Goal: Information Seeking & Learning: Learn about a topic

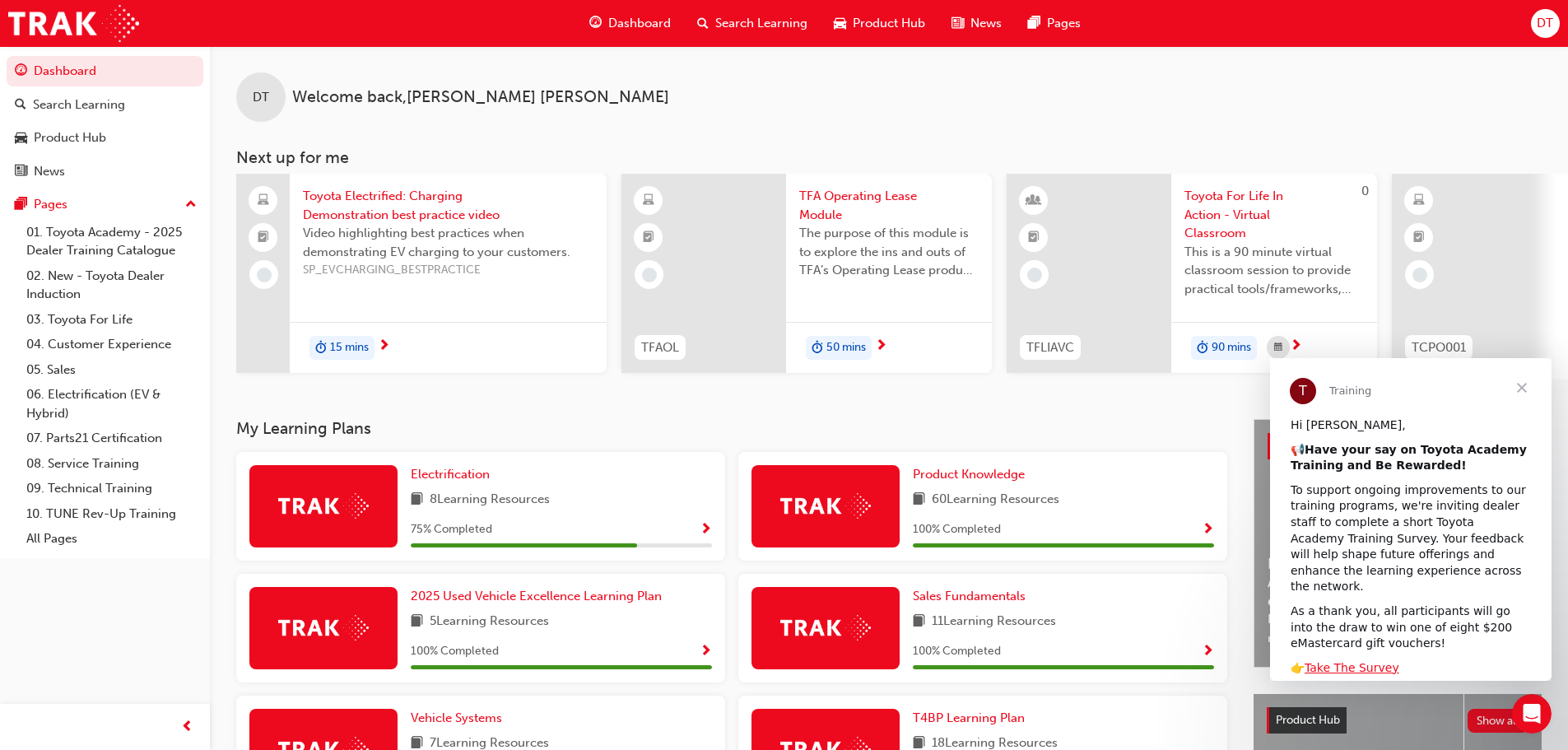
click at [1525, 385] on span "Close" at bounding box center [1521, 388] width 60 height 60
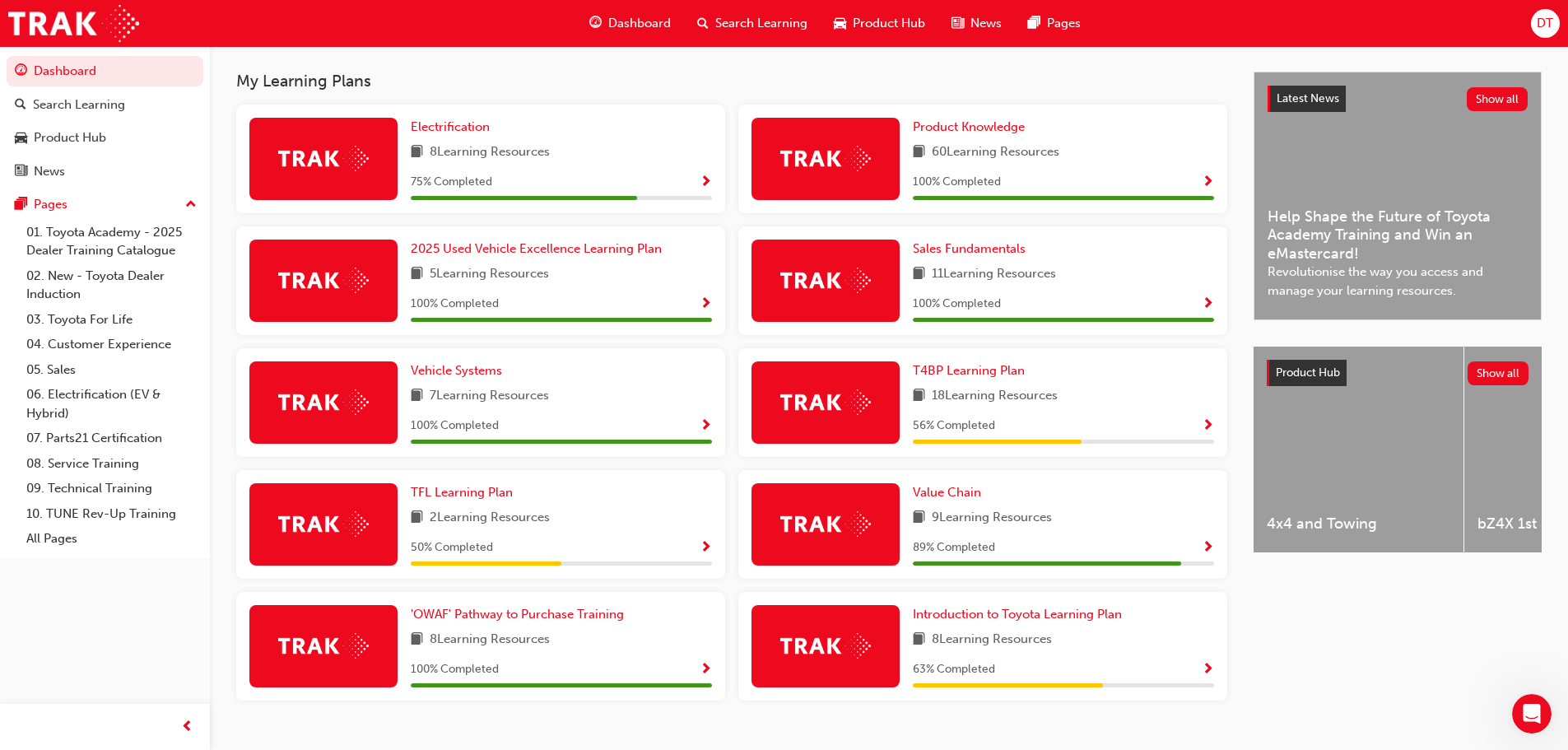
scroll to position [385, 0]
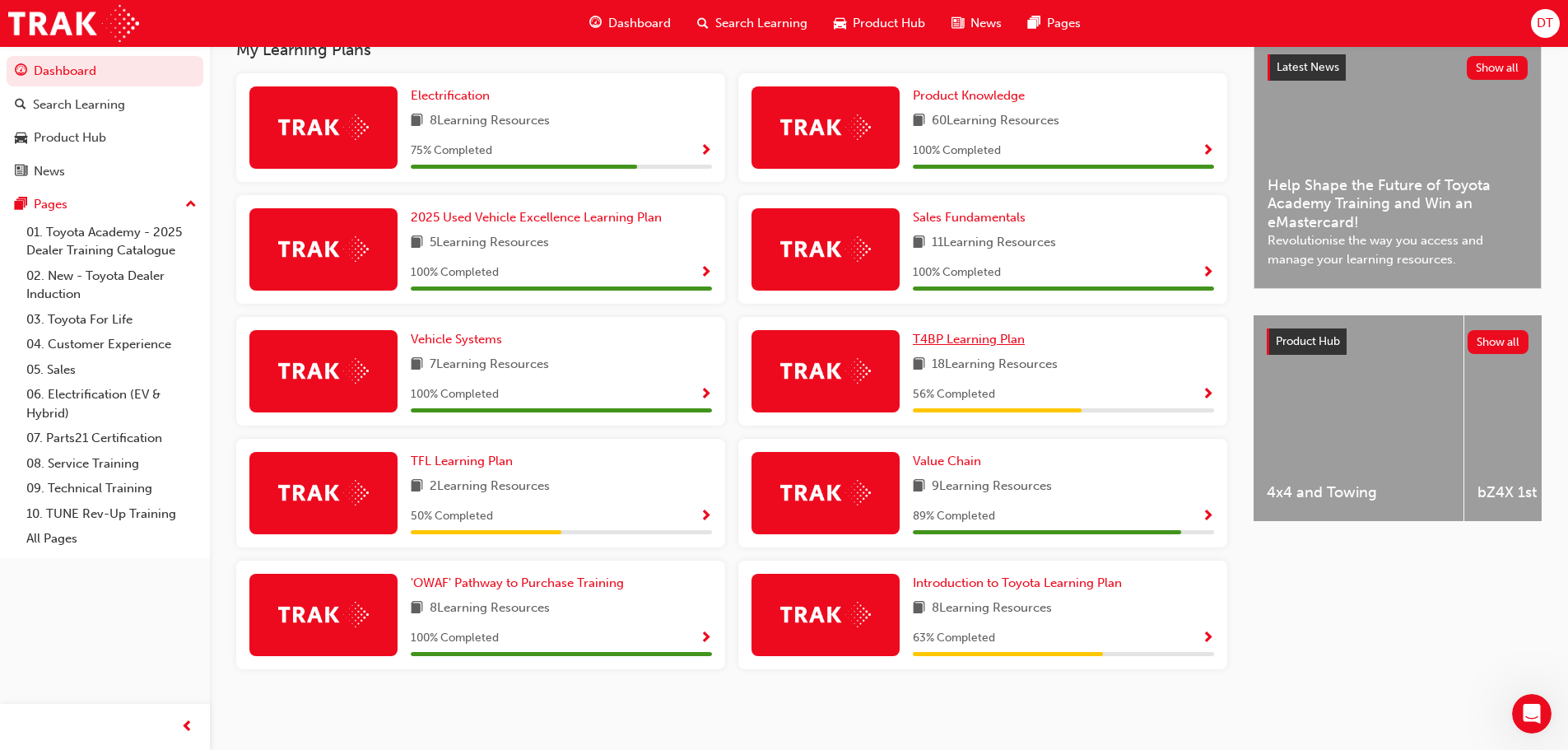
click at [965, 339] on span "T4BP Learning Plan" at bounding box center [969, 340] width 112 height 15
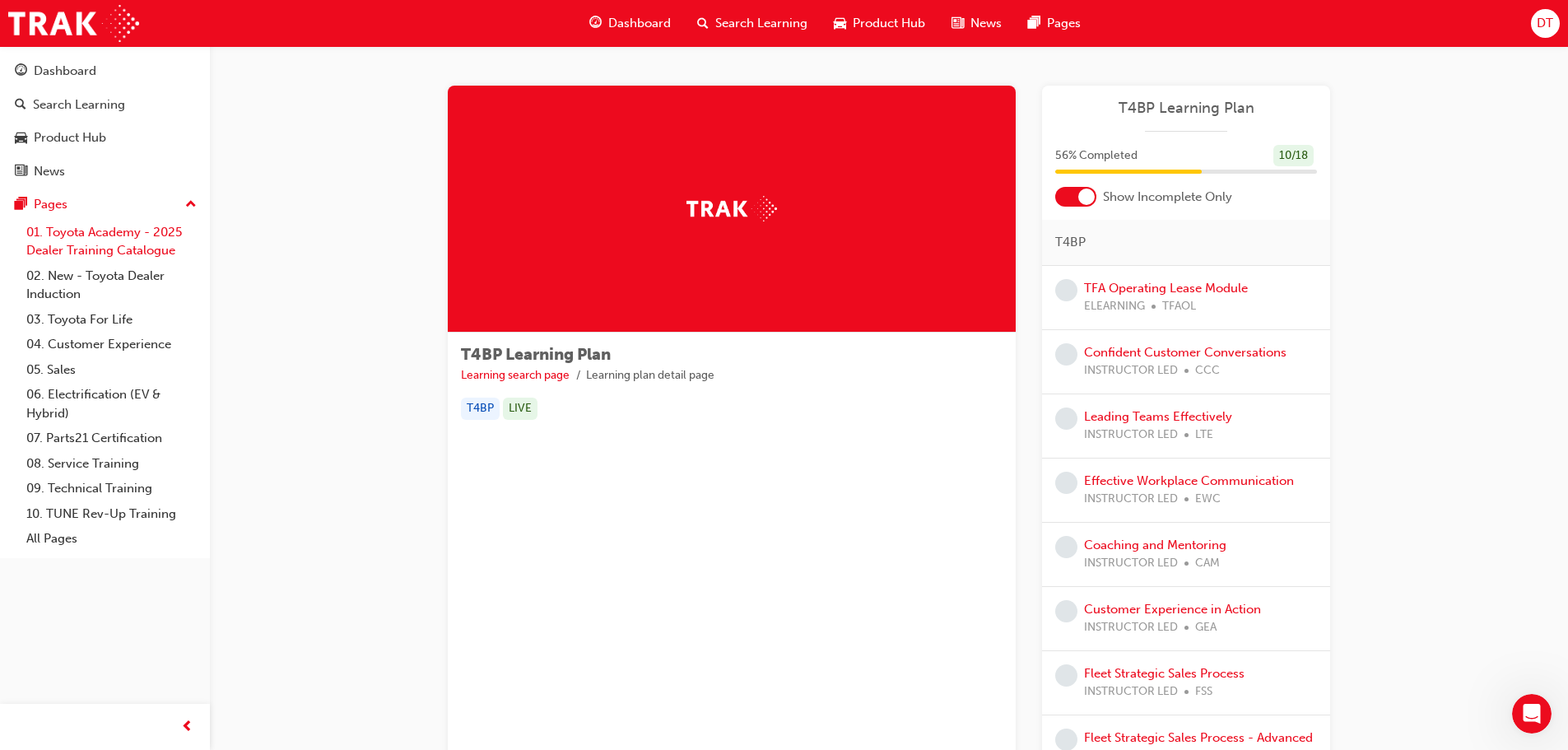
click at [101, 231] on link "01. Toyota Academy - 2025 Dealer Training Catalogue" at bounding box center [112, 241] width 183 height 44
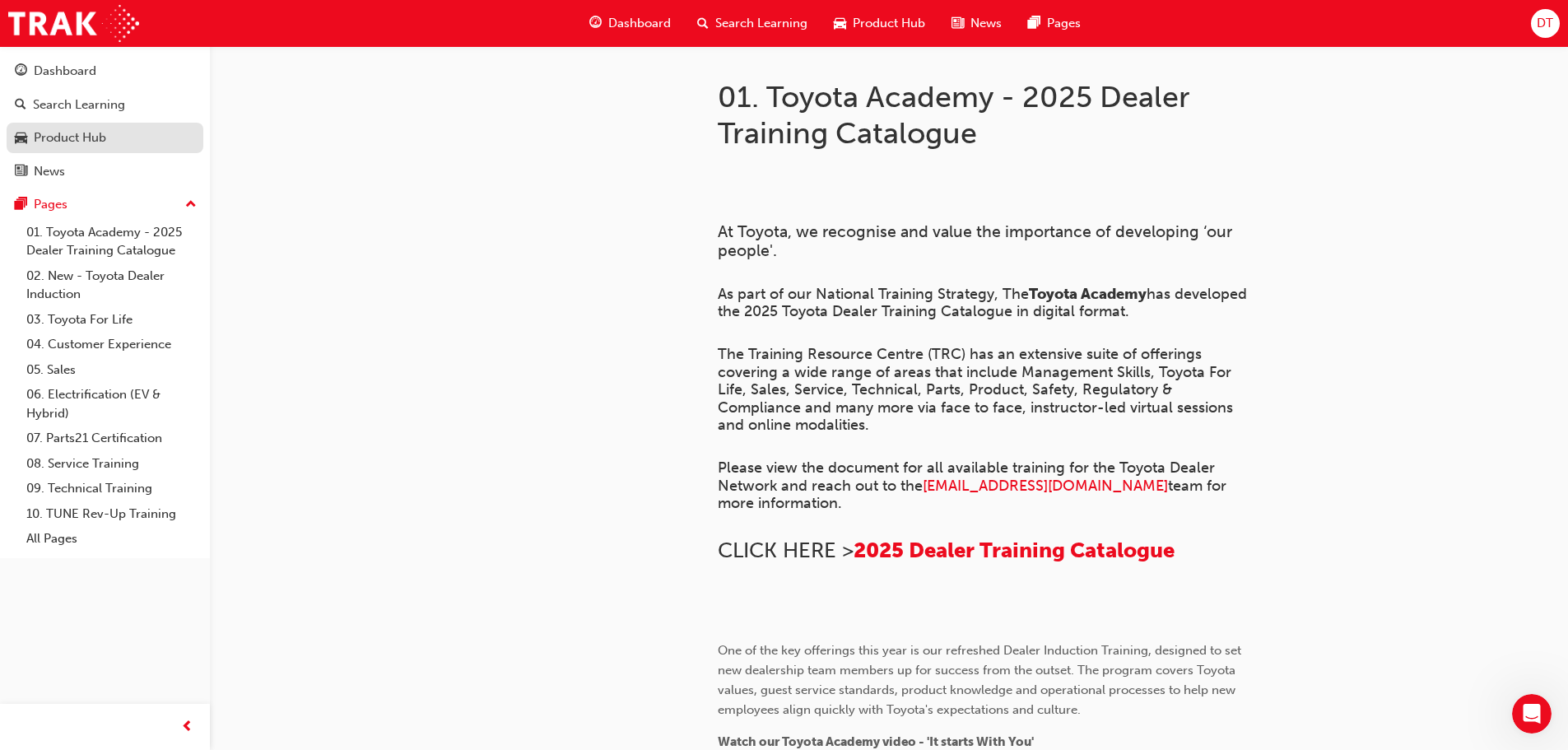
click at [54, 134] on div "Product Hub" at bounding box center [70, 138] width 73 height 19
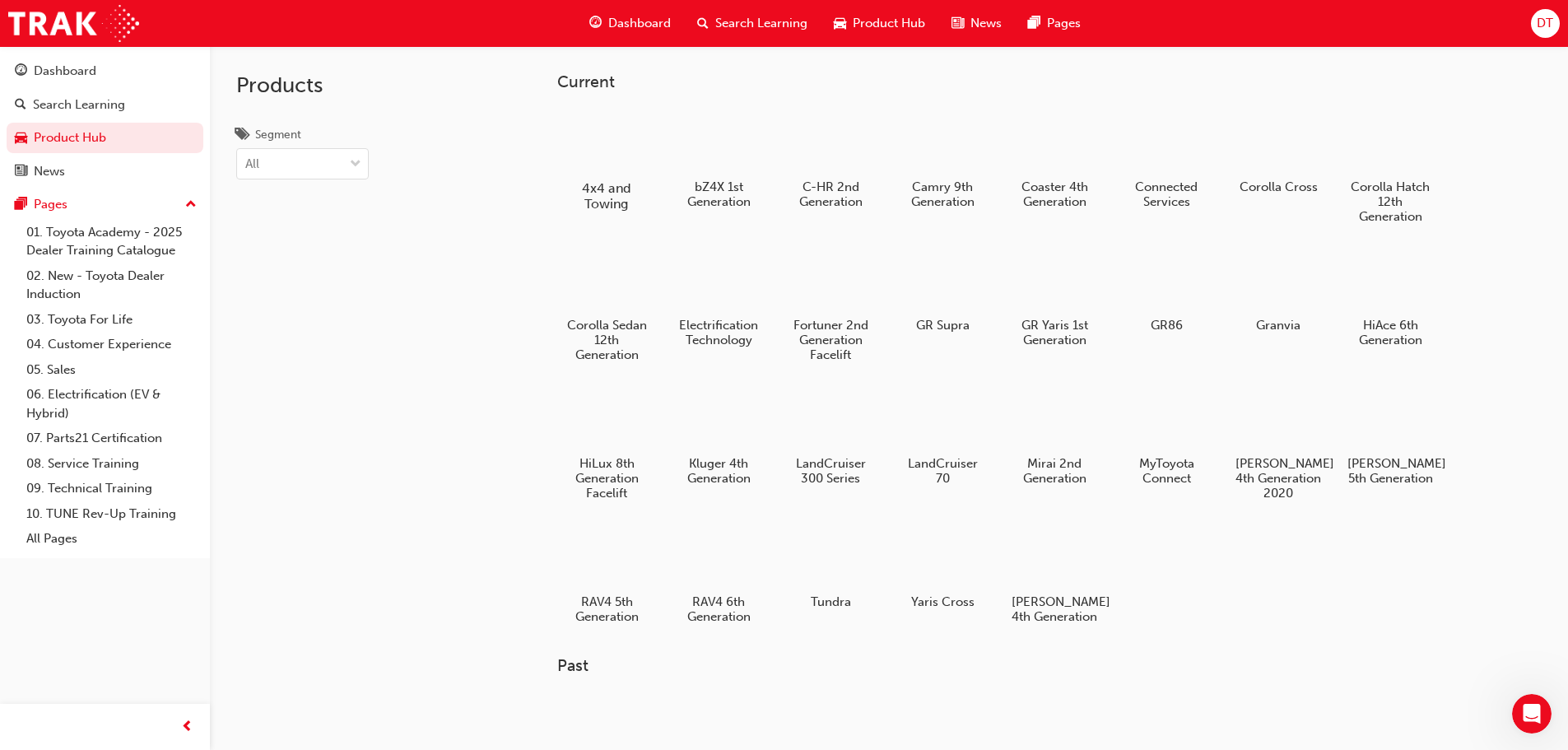
click at [615, 155] on div at bounding box center [606, 140] width 92 height 65
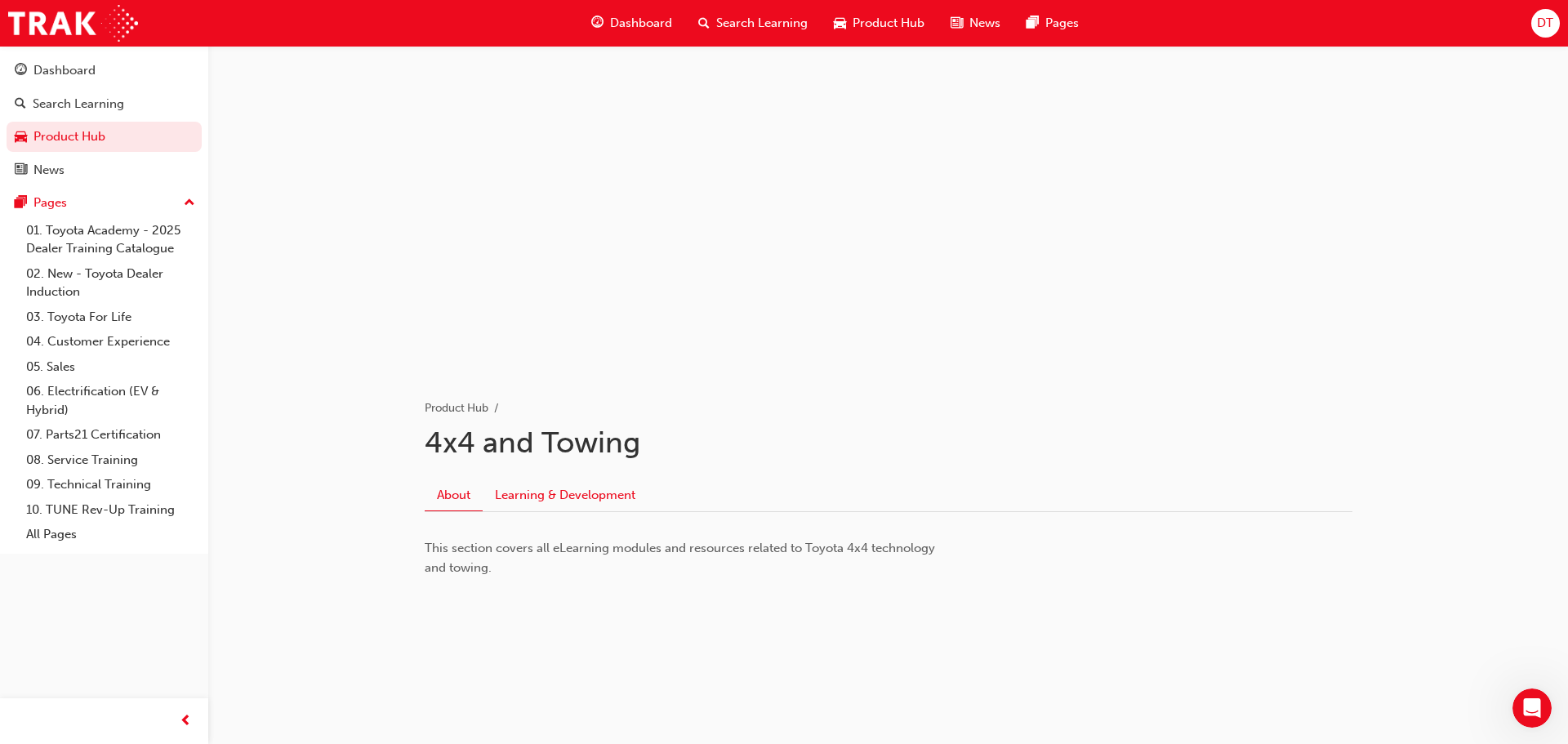
click at [534, 497] on link "Learning & Development" at bounding box center [565, 494] width 165 height 31
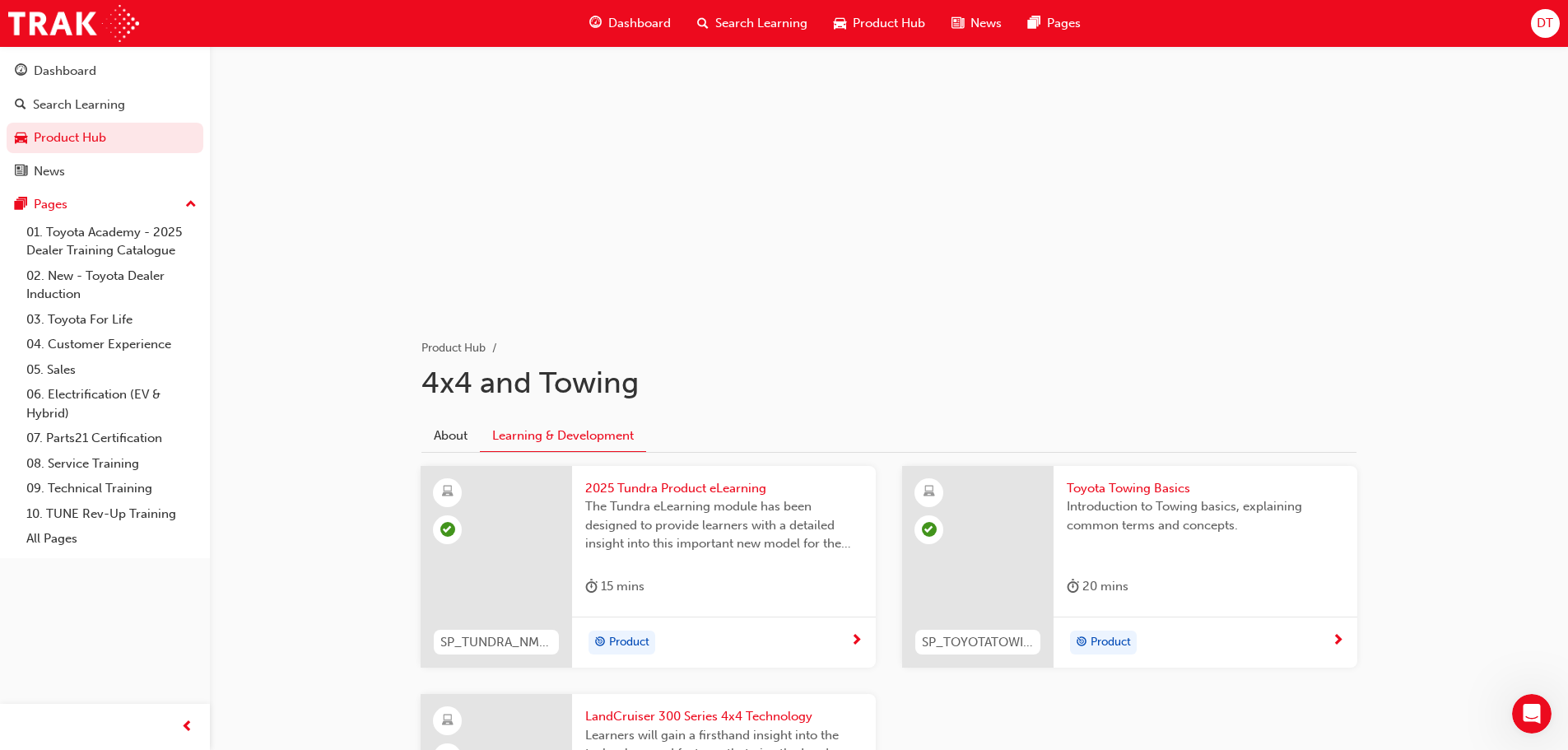
scroll to position [39, 0]
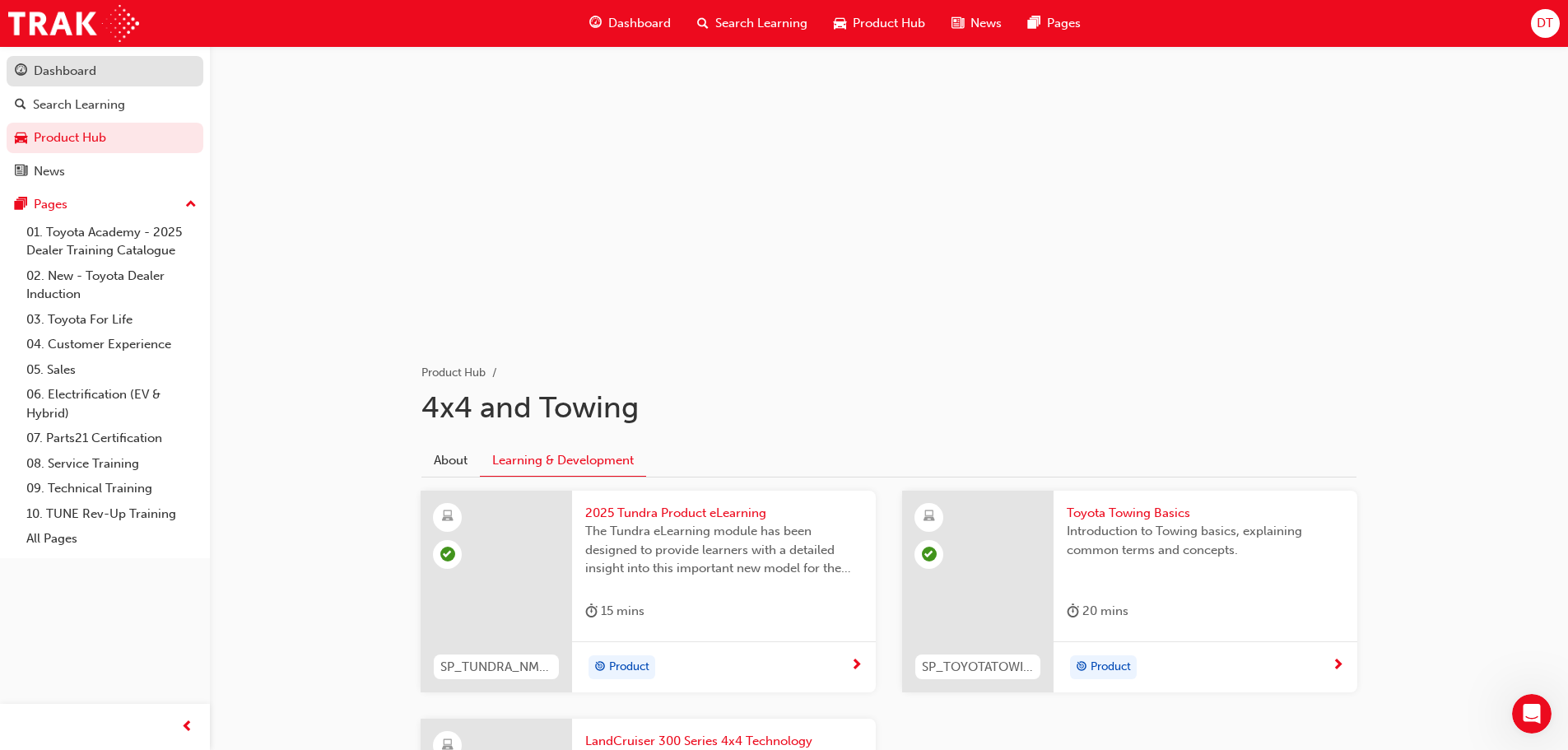
click at [58, 57] on link "Dashboard" at bounding box center [105, 71] width 197 height 30
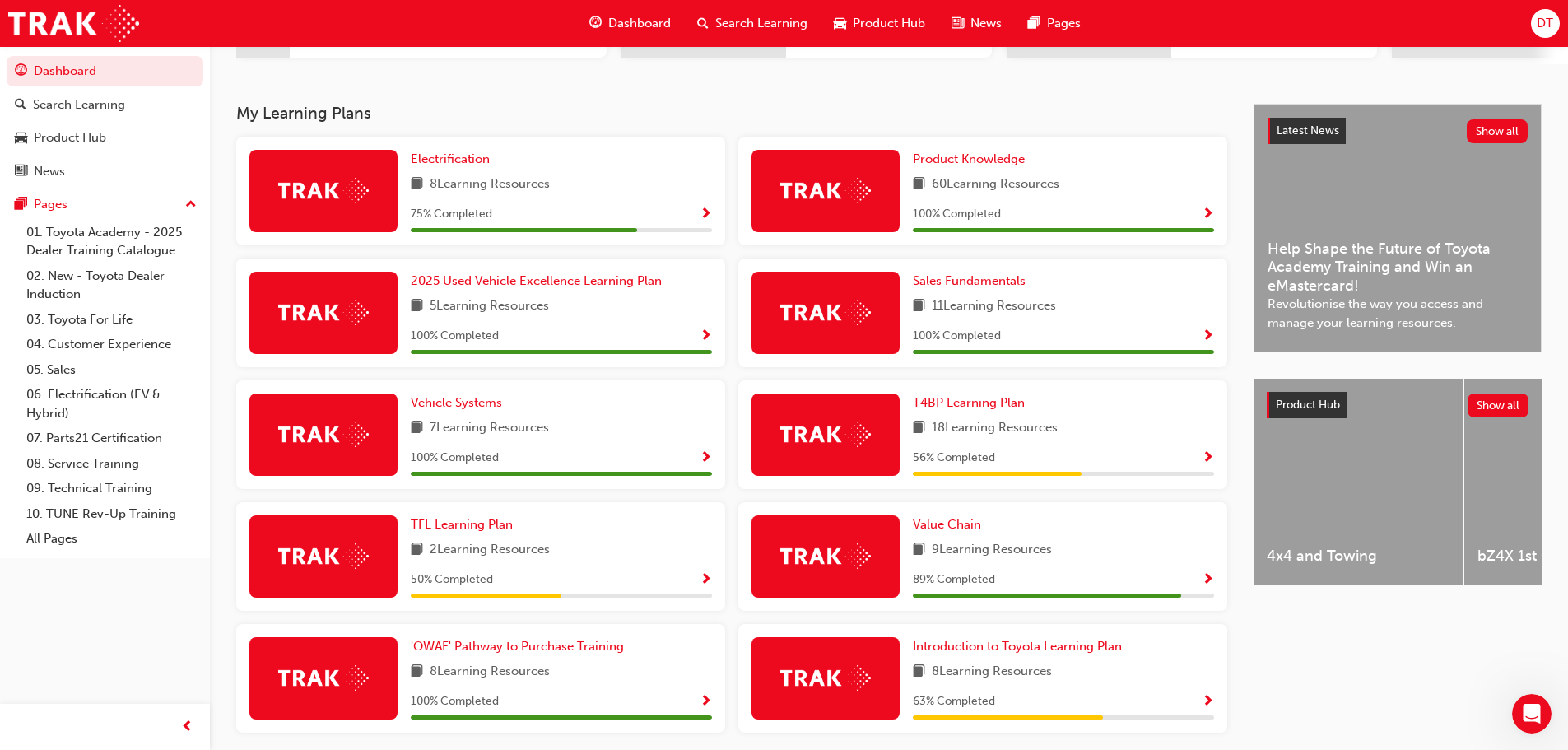
scroll to position [385, 0]
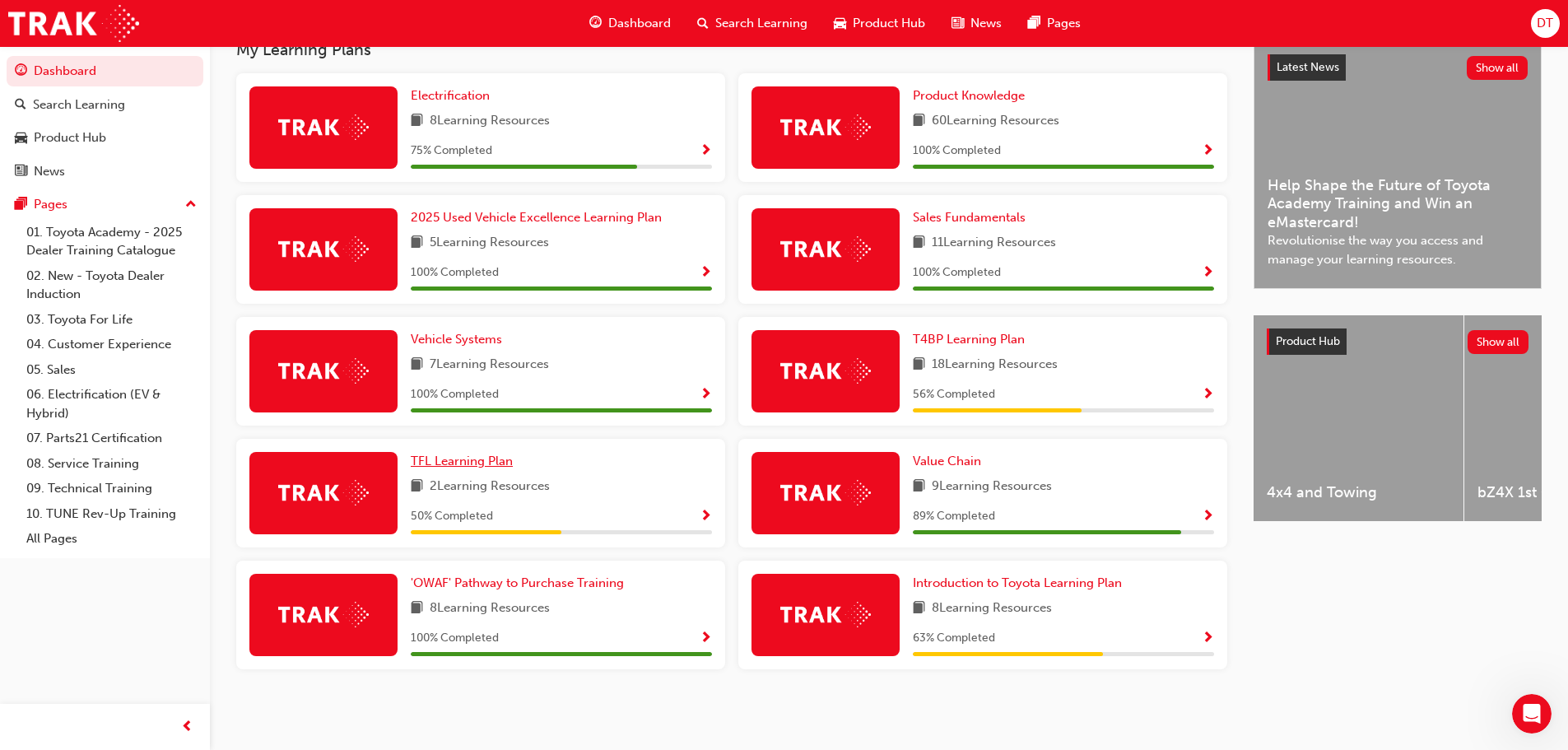
click at [462, 465] on span "TFL Learning Plan" at bounding box center [461, 462] width 102 height 15
